Goal: Transaction & Acquisition: Purchase product/service

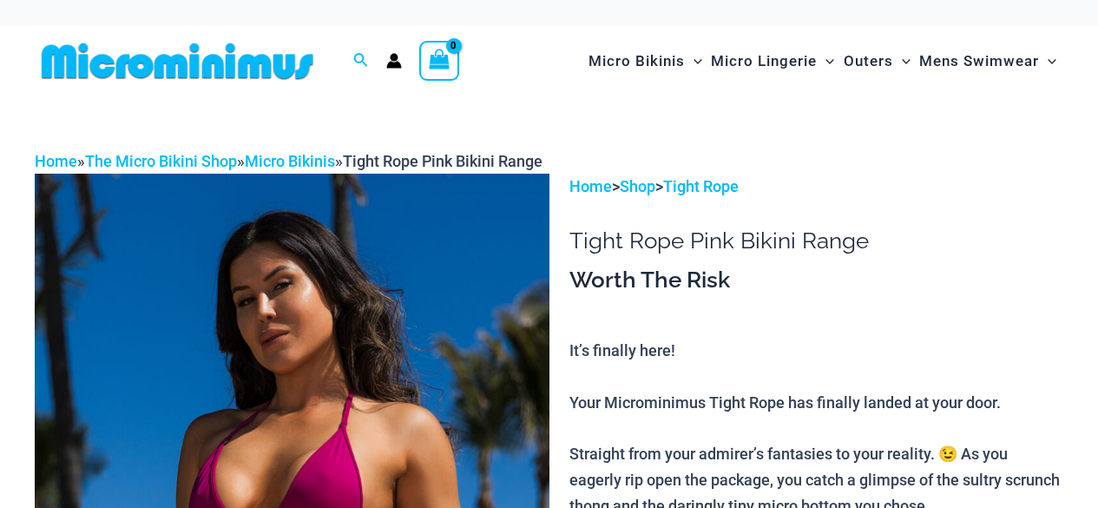
scroll to position [709, 0]
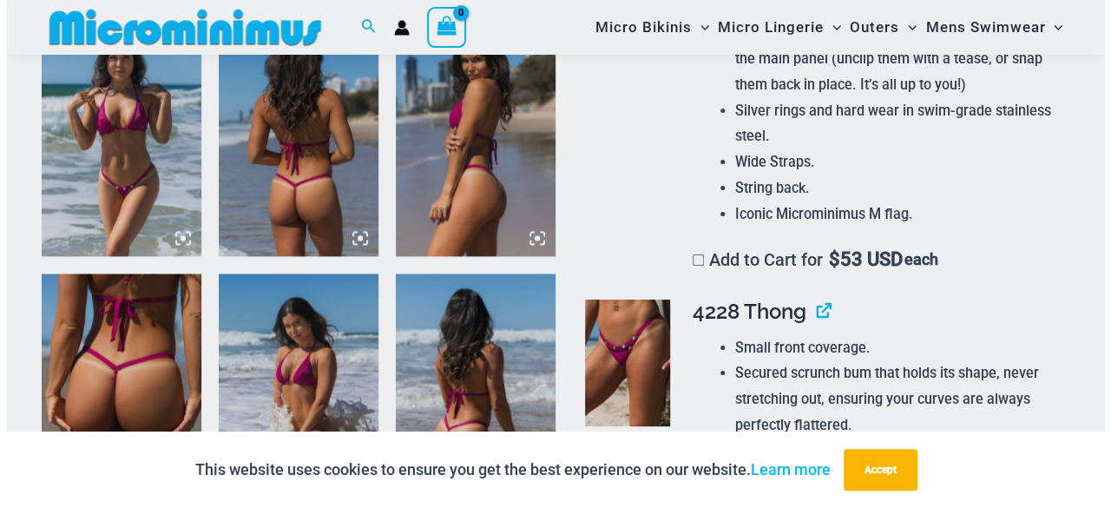
scroll to position [1201, 0]
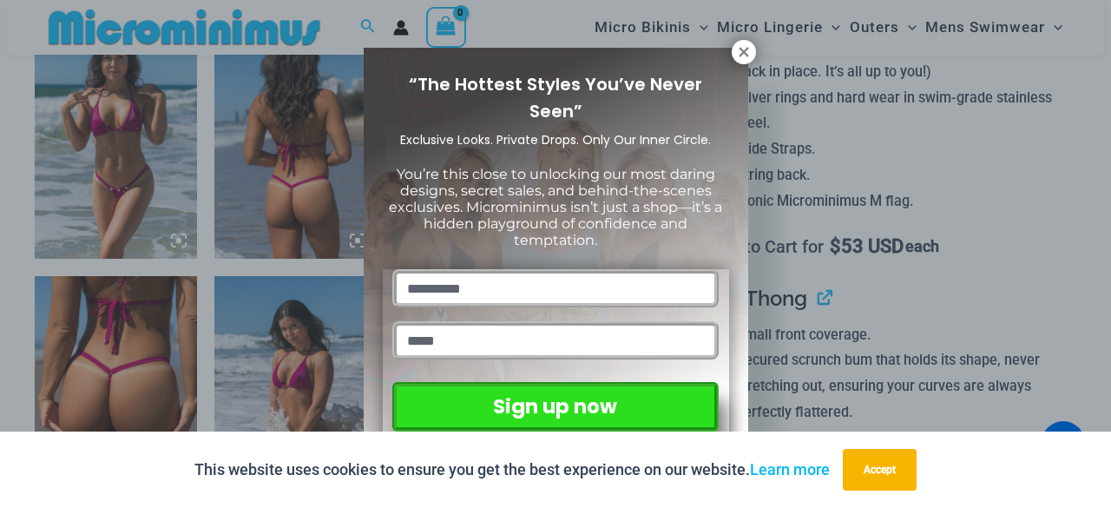
click at [902, 157] on div "“The Hottest Styles You’ve Never Seen” Exclusive Looks. Private Drops. Only Our…" at bounding box center [555, 254] width 1111 height 508
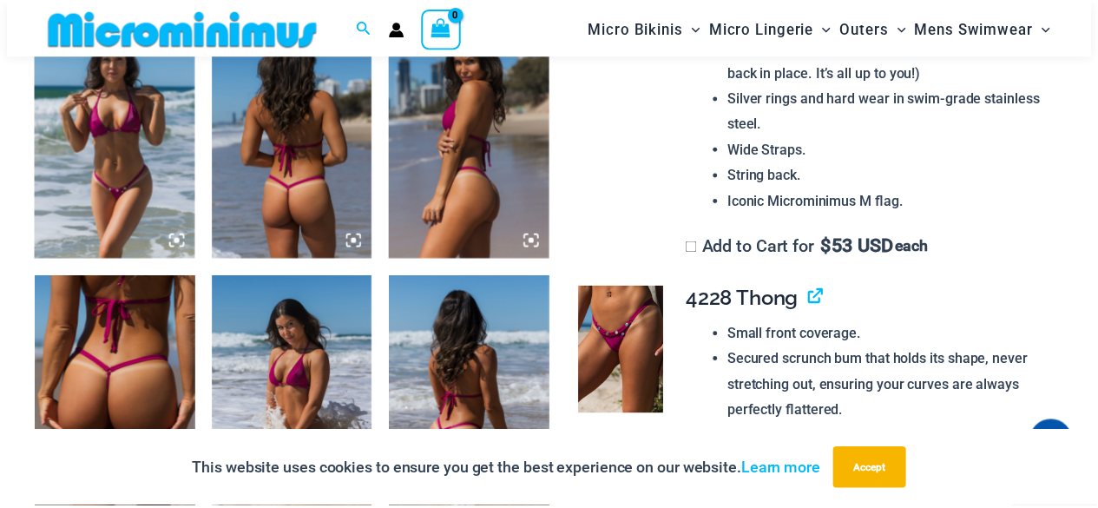
scroll to position [1188, 0]
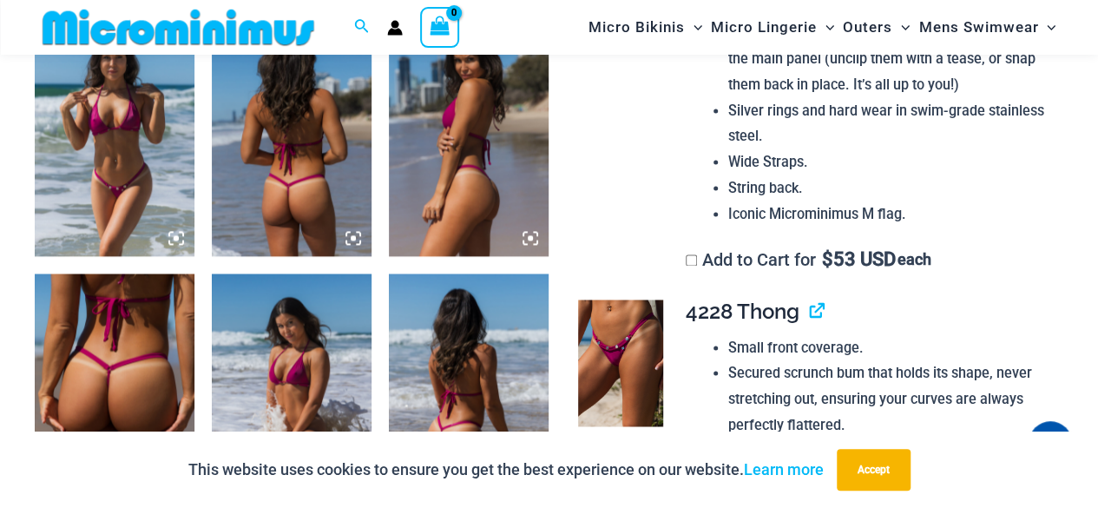
click at [129, 365] on img at bounding box center [115, 393] width 160 height 240
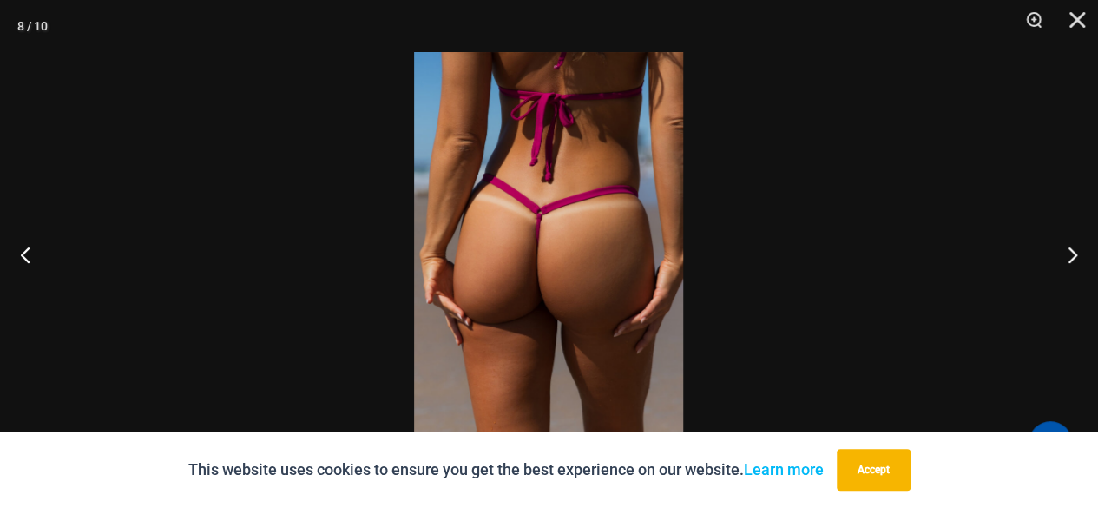
click at [562, 259] on img at bounding box center [548, 254] width 269 height 404
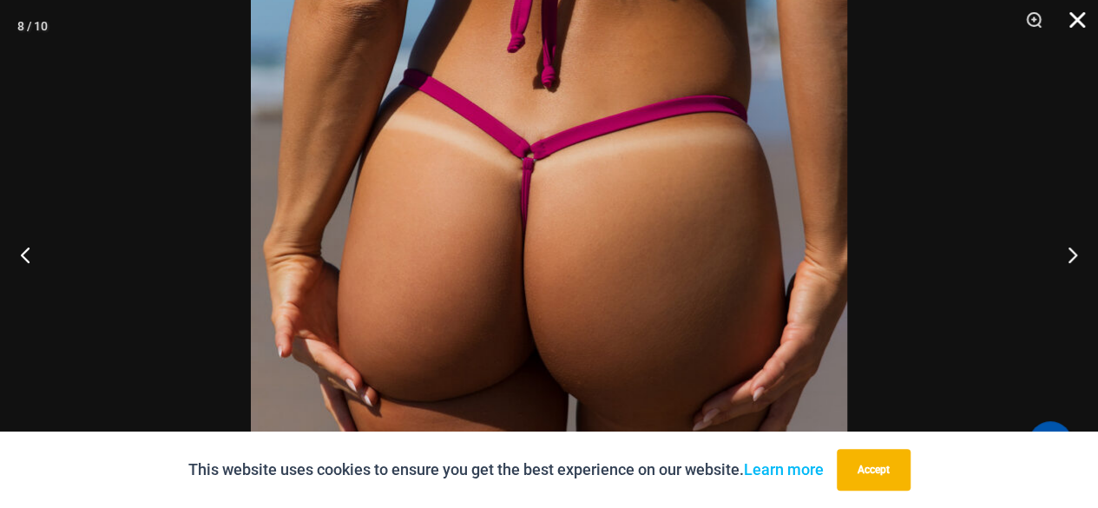
click at [1076, 29] on button "Close" at bounding box center [1070, 26] width 43 height 52
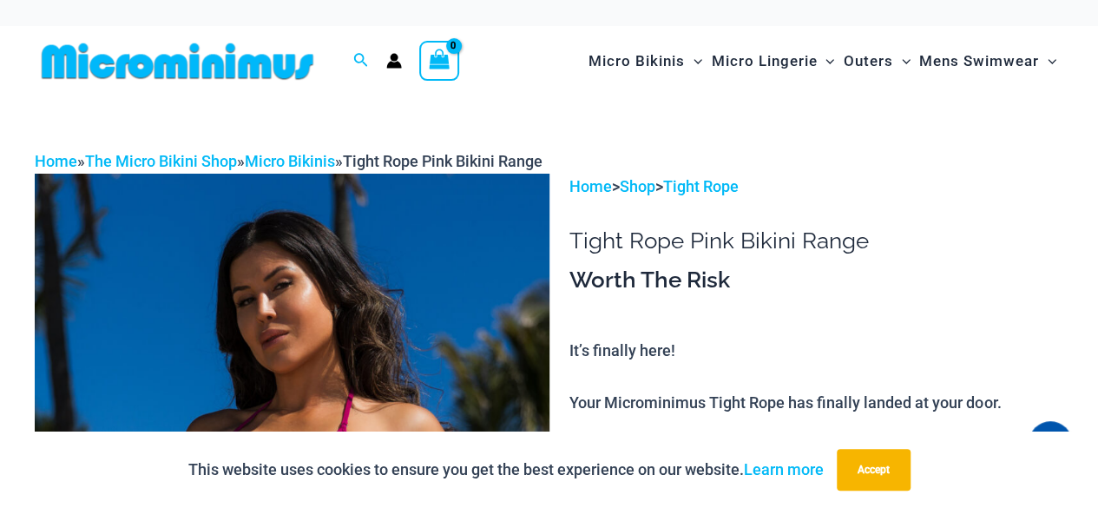
click at [356, 55] on icon "Search icon link" at bounding box center [361, 60] width 14 height 14
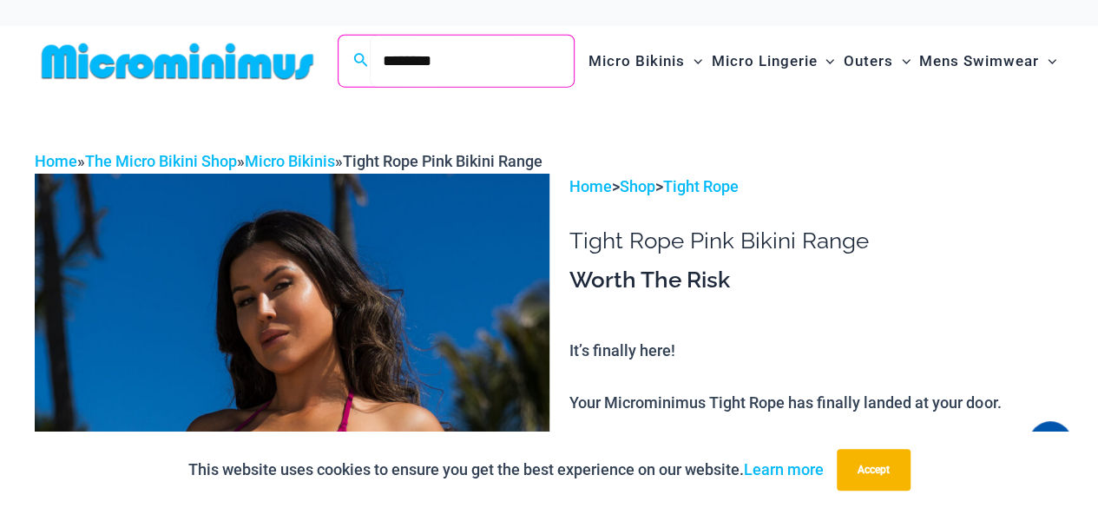
type input "********"
click button "Search" at bounding box center [0, 0] width 0 height 0
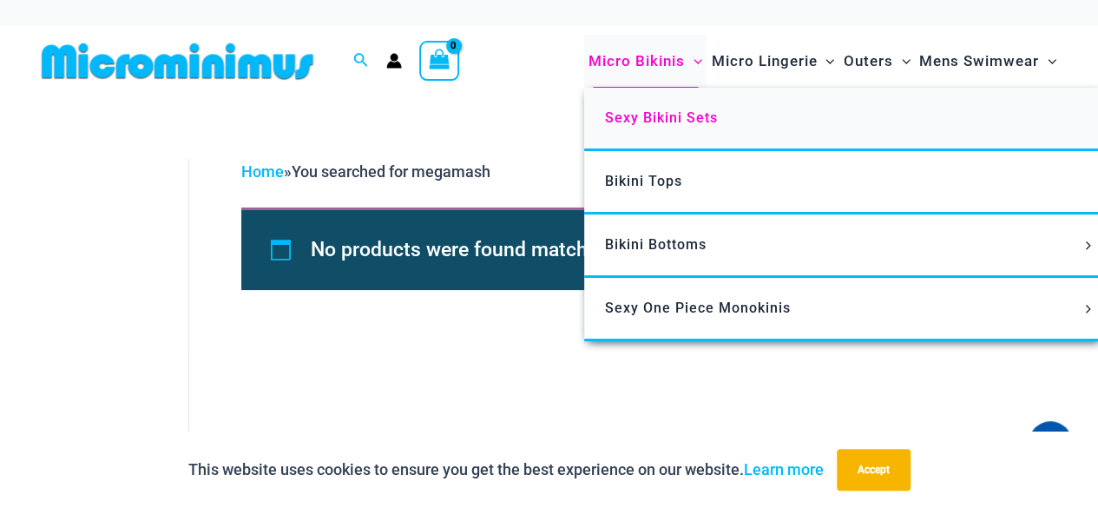
click at [644, 122] on span "Sexy Bikini Sets" at bounding box center [661, 117] width 113 height 16
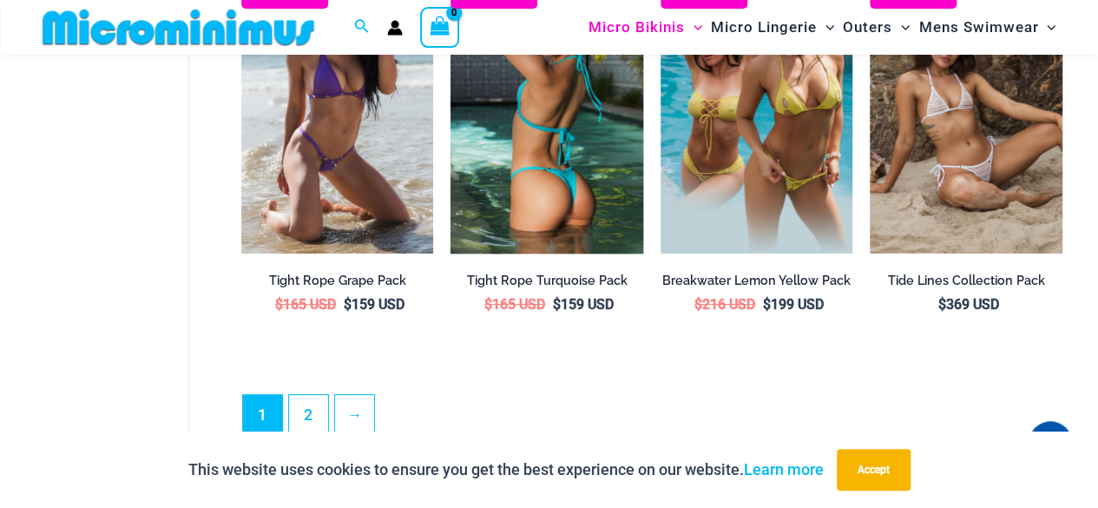
scroll to position [3173, 0]
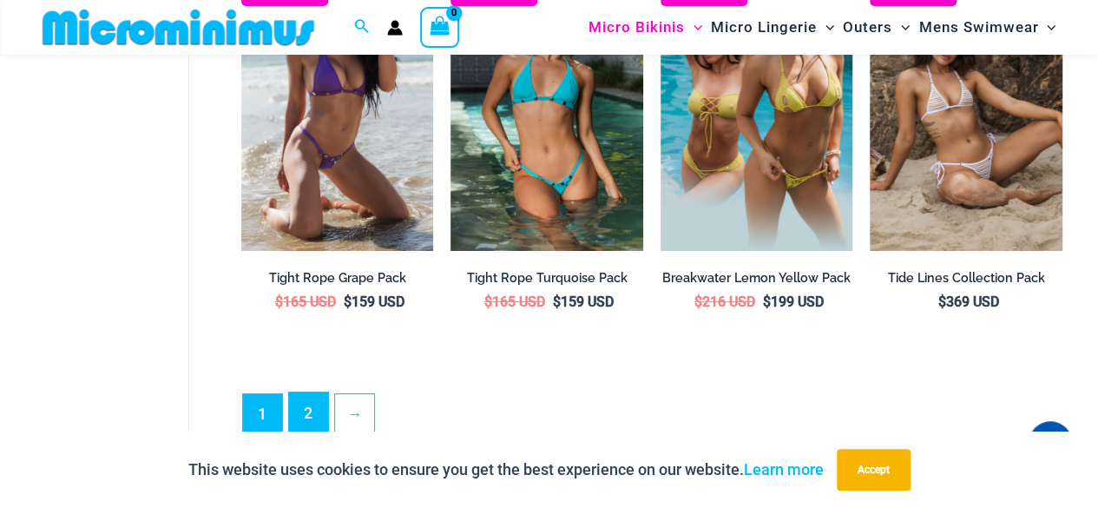
click at [307, 409] on link "2" at bounding box center [308, 412] width 39 height 41
